Goal: Navigation & Orientation: Find specific page/section

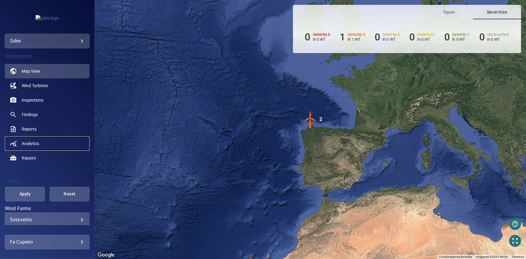
click at [28, 142] on span "Analytics" at bounding box center [30, 144] width 17 height 6
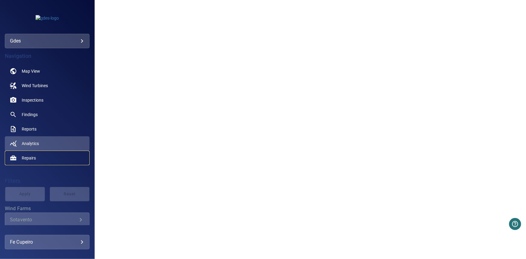
click at [27, 157] on span "Repairs" at bounding box center [29, 158] width 14 height 6
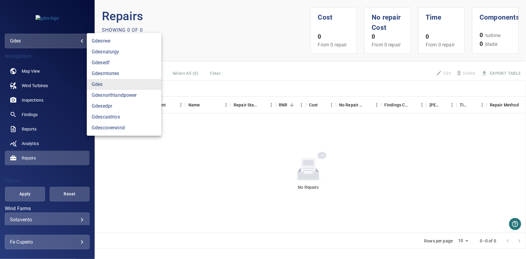
click at [77, 39] on body "**********" at bounding box center [263, 129] width 526 height 259
click at [111, 52] on link "gdesnaturgy" at bounding box center [124, 51] width 74 height 11
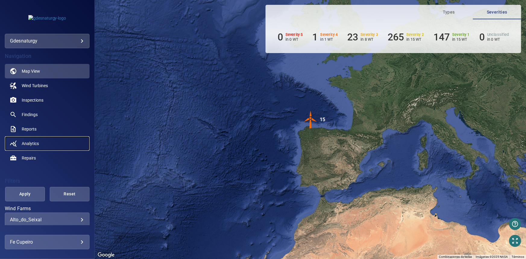
click at [39, 143] on span "Analytics" at bounding box center [30, 144] width 17 height 6
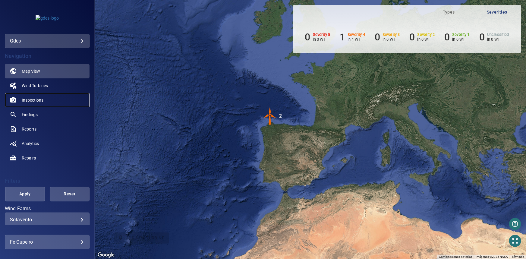
click at [33, 100] on span "Inspections" at bounding box center [33, 100] width 22 height 6
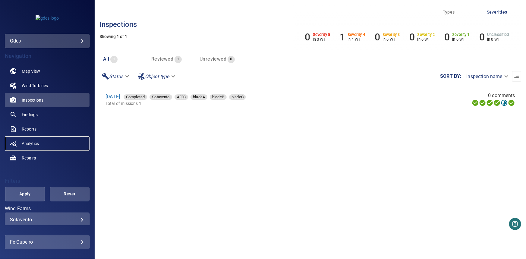
click at [27, 144] on span "Analytics" at bounding box center [30, 144] width 17 height 6
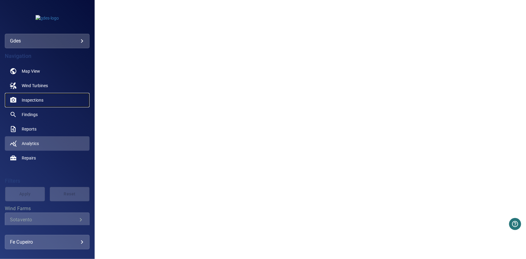
click at [31, 101] on span "Inspections" at bounding box center [33, 100] width 22 height 6
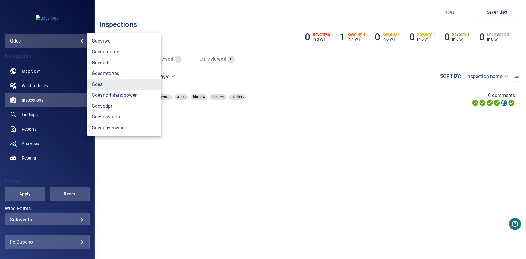
click at [74, 43] on body "**********" at bounding box center [263, 129] width 526 height 259
click at [112, 95] on link "gdesnorthlandpower" at bounding box center [124, 95] width 74 height 11
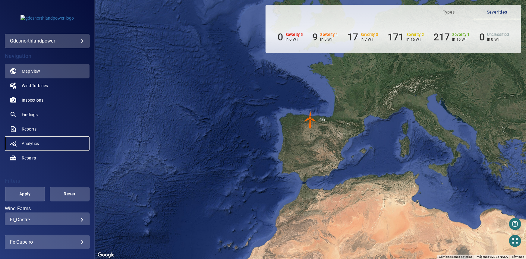
click at [27, 143] on span "Analytics" at bounding box center [30, 144] width 17 height 6
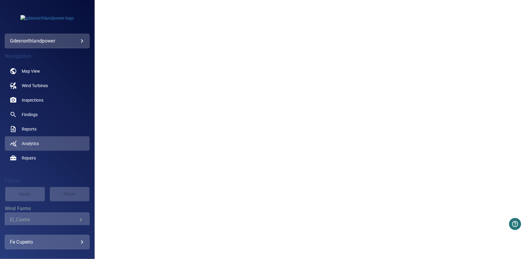
scroll to position [470, 0]
